Goal: Information Seeking & Learning: Learn about a topic

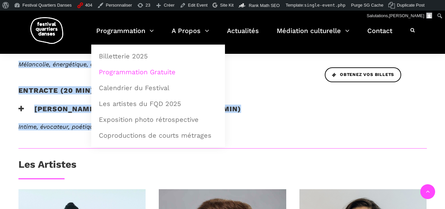
click at [118, 72] on link "Programmation Gratuite" at bounding box center [158, 71] width 127 height 15
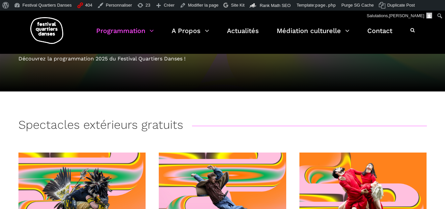
scroll to position [231, 0]
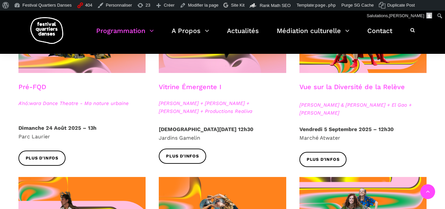
click at [337, 86] on h3 "Vue sur la Diversité de la Relève" at bounding box center [353, 91] width 106 height 16
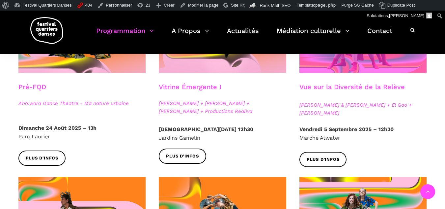
click at [338, 73] on span at bounding box center [364, 29] width 128 height 85
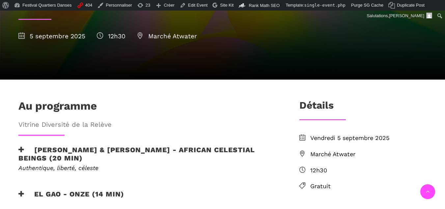
scroll to position [66, 0]
